Goal: Information Seeking & Learning: Check status

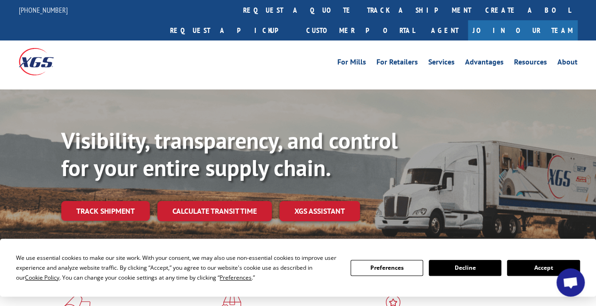
click at [360, 11] on link "track a shipment" at bounding box center [419, 10] width 118 height 20
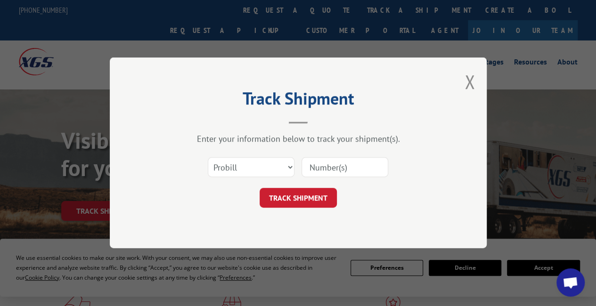
click at [304, 163] on input at bounding box center [345, 168] width 87 height 20
paste input "362610"
type input "362610"
click at [238, 171] on select "Select category... Probill BOL PO" at bounding box center [251, 168] width 87 height 20
select select "bol"
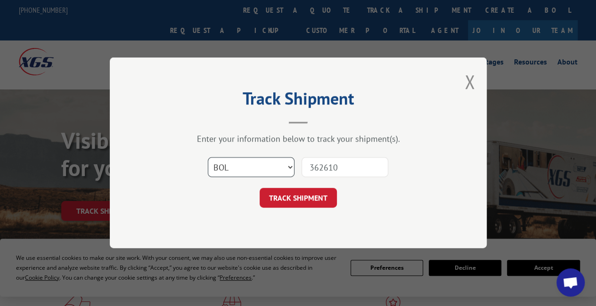
click at [208, 158] on select "Select category... Probill BOL PO" at bounding box center [251, 168] width 87 height 20
click at [306, 201] on button "TRACK SHIPMENT" at bounding box center [298, 199] width 77 height 20
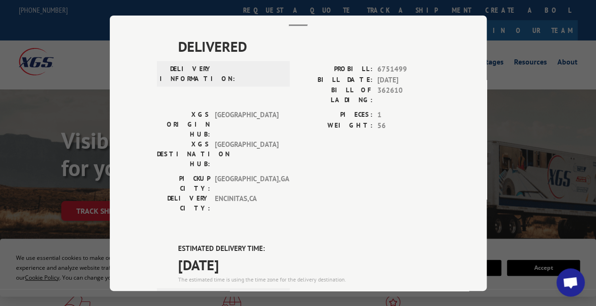
scroll to position [141, 0]
